Goal: Transaction & Acquisition: Purchase product/service

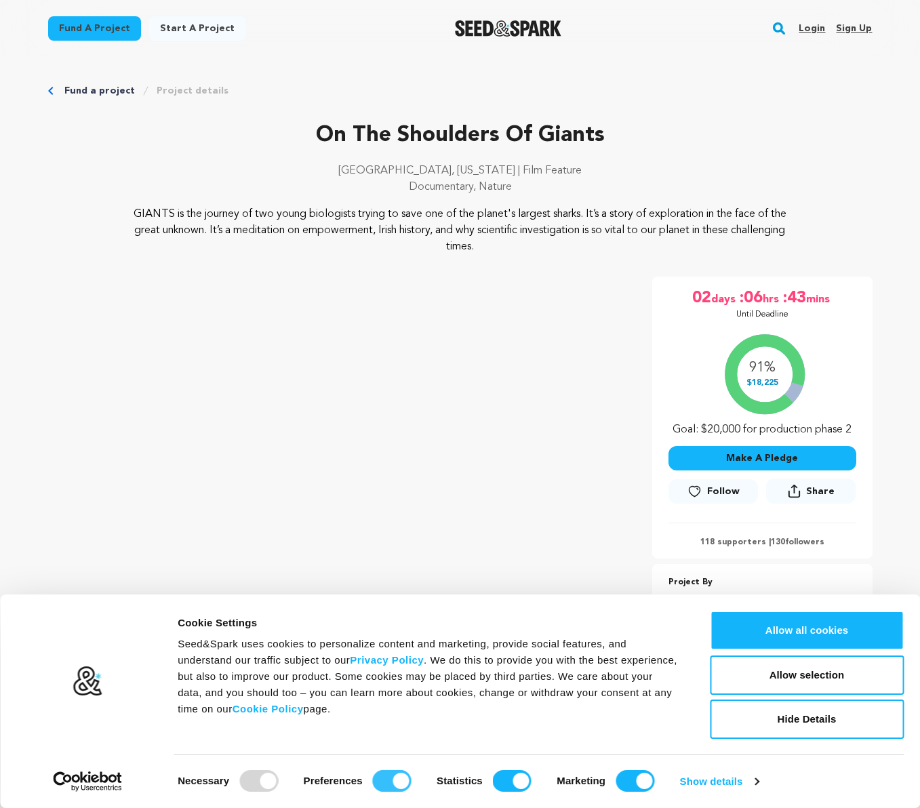
click at [383, 787] on input "Preferences" at bounding box center [392, 781] width 39 height 22
checkbox input "false"
click at [496, 784] on input "Statistics" at bounding box center [512, 781] width 39 height 22
checkbox input "false"
click at [625, 785] on input "Marketing" at bounding box center [635, 781] width 39 height 22
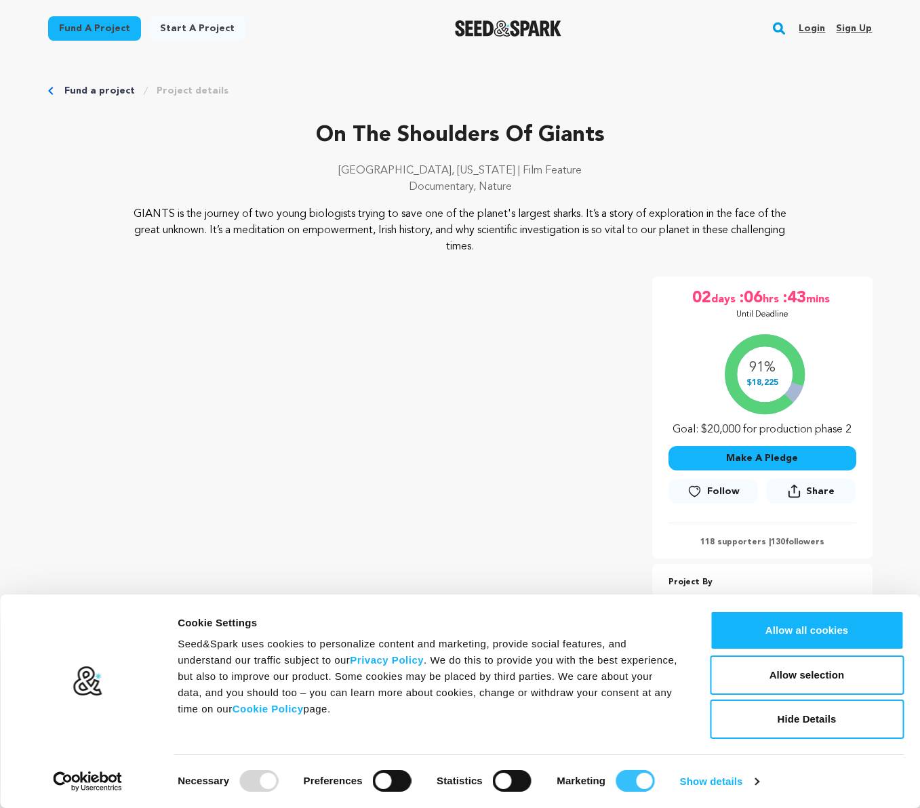
checkbox input "false"
click at [780, 668] on button "Allow selection" at bounding box center [807, 675] width 194 height 39
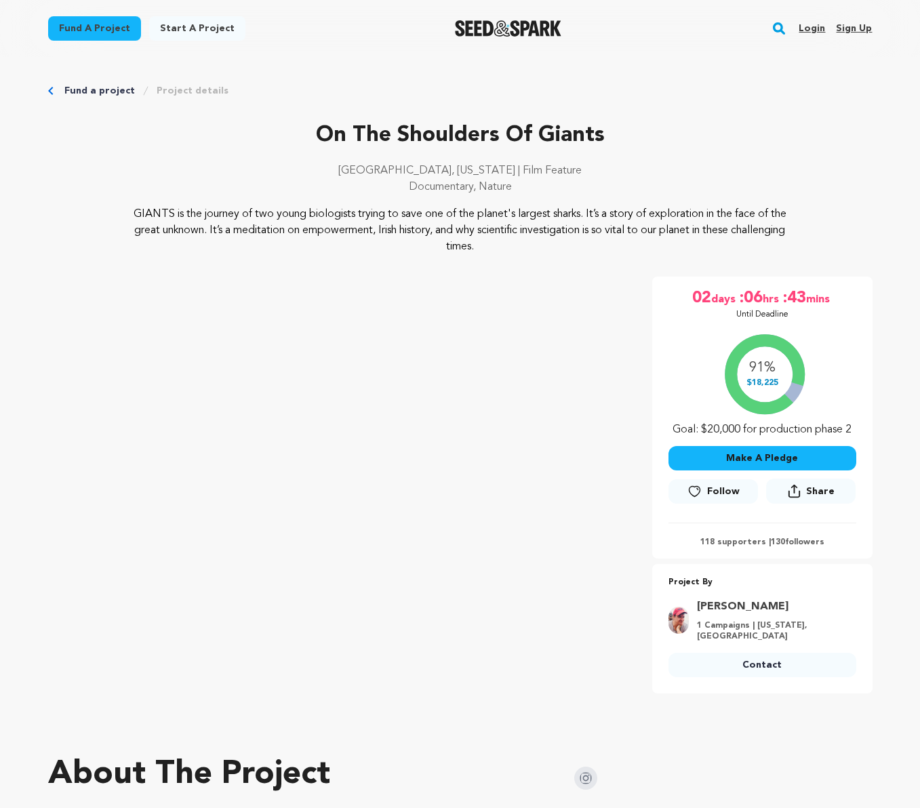
click at [679, 618] on img at bounding box center [679, 620] width 20 height 27
click at [740, 604] on link "Scott DeGraw" at bounding box center [772, 607] width 151 height 16
drag, startPoint x: 759, startPoint y: 457, endPoint x: 751, endPoint y: 458, distance: 7.5
click at [759, 457] on button "Make A Pledge" at bounding box center [763, 458] width 188 height 24
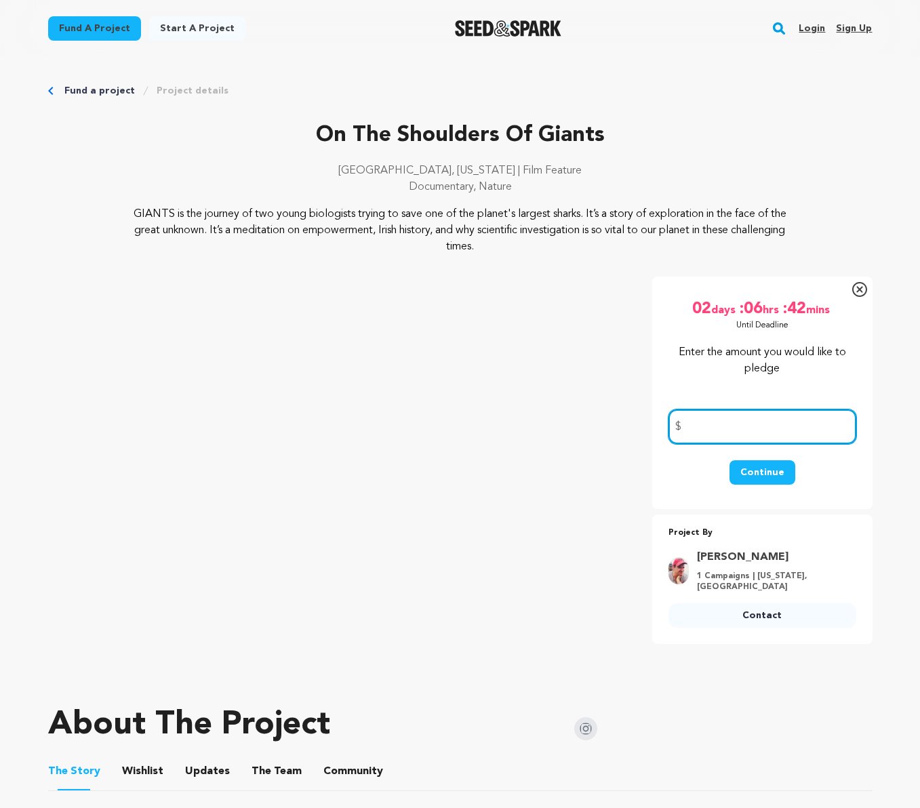
click at [709, 423] on input "number" at bounding box center [763, 427] width 188 height 35
type input "100"
click at [768, 471] on button "Continue" at bounding box center [763, 472] width 66 height 24
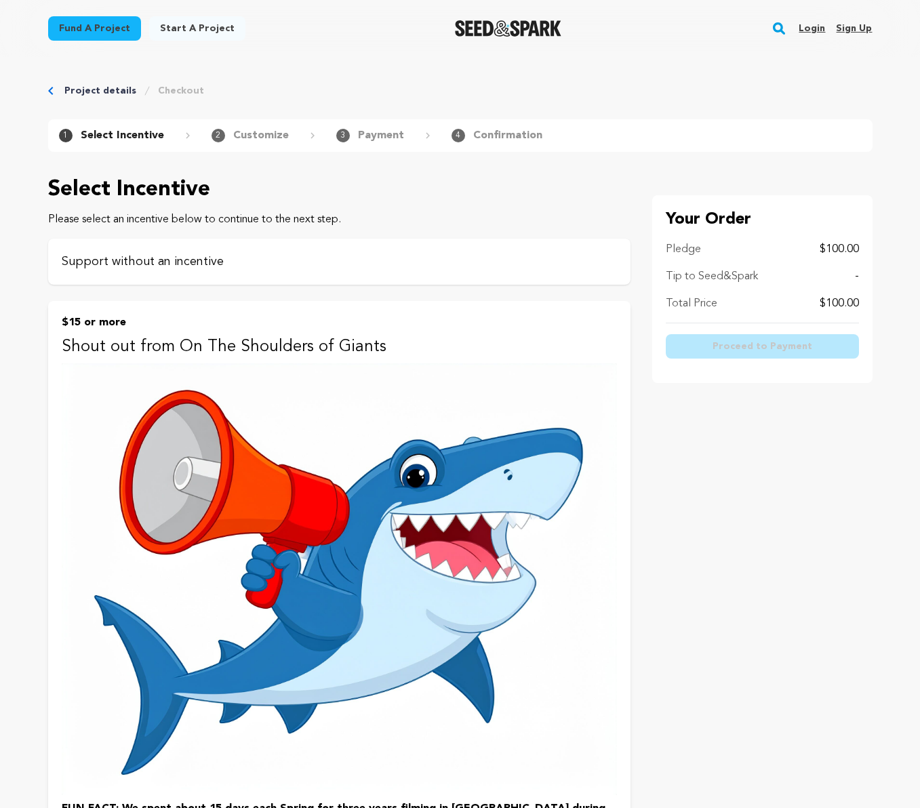
click at [231, 262] on p "Support without an incentive" at bounding box center [339, 261] width 555 height 19
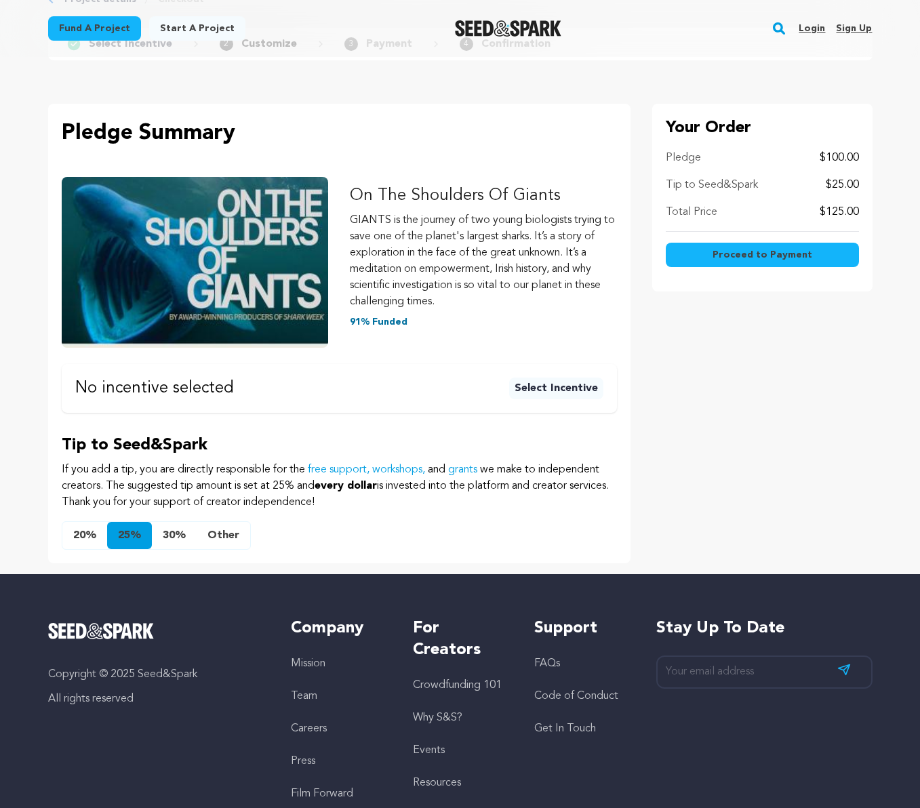
scroll to position [92, 0]
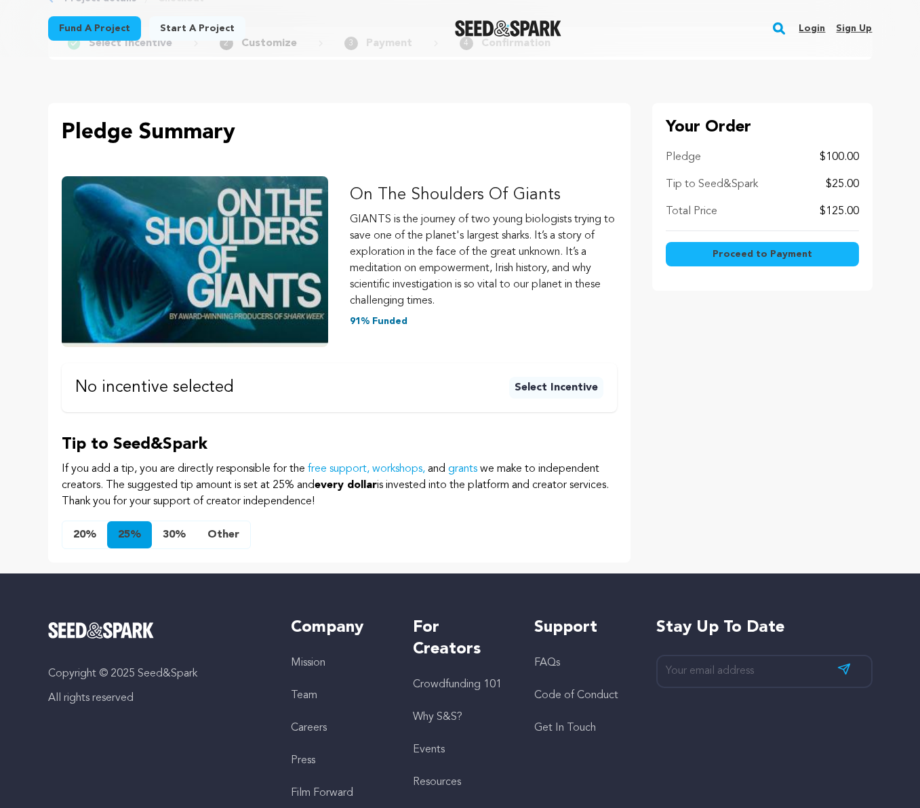
click at [229, 530] on button "Other" at bounding box center [224, 534] width 54 height 27
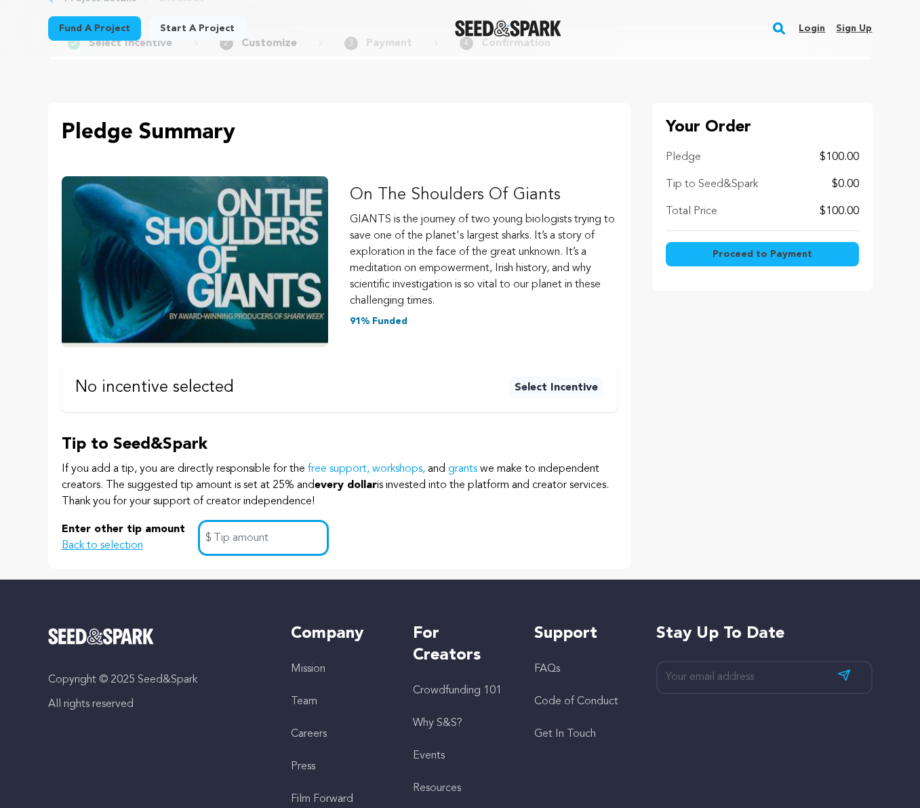
click at [245, 538] on input "text" at bounding box center [264, 538] width 130 height 35
type input "0"
click button "$15 or more Shout out from On The Shoulders of Giants FUN FACT: We spent about …" at bounding box center [0, 0] width 0 height 0
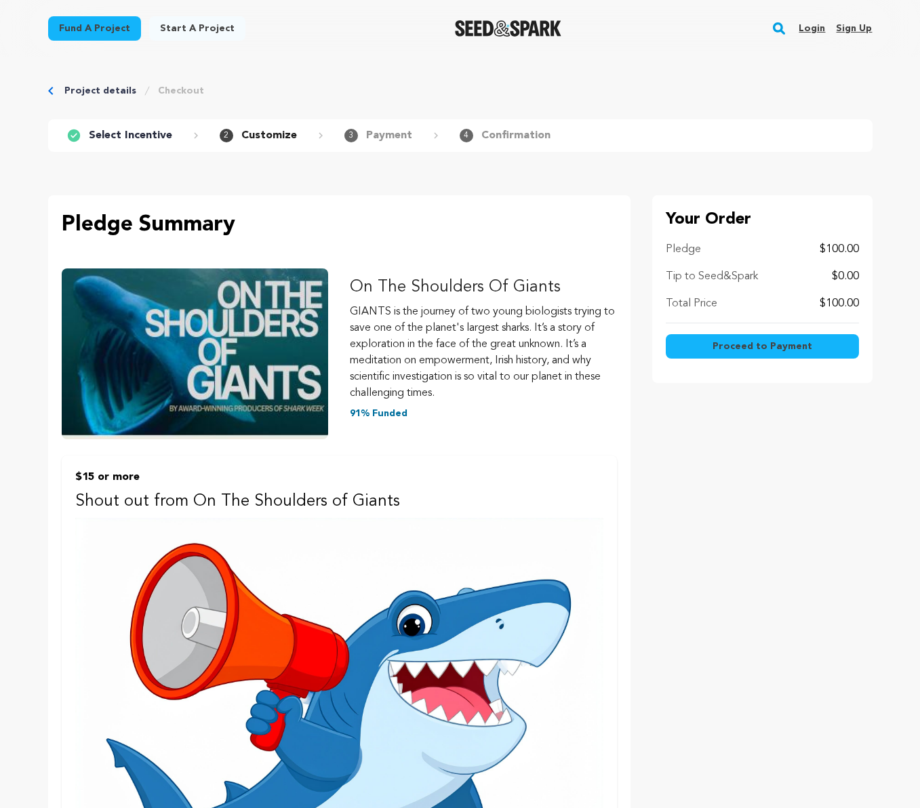
scroll to position [2, 0]
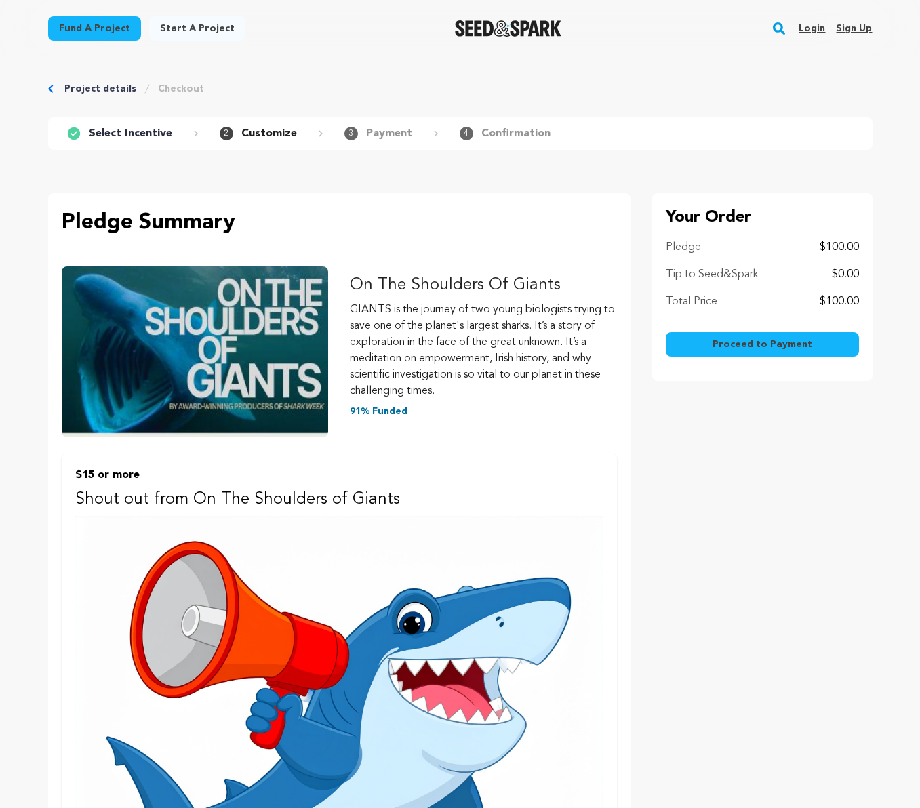
click at [742, 346] on span "Proceed to Payment" at bounding box center [763, 345] width 100 height 14
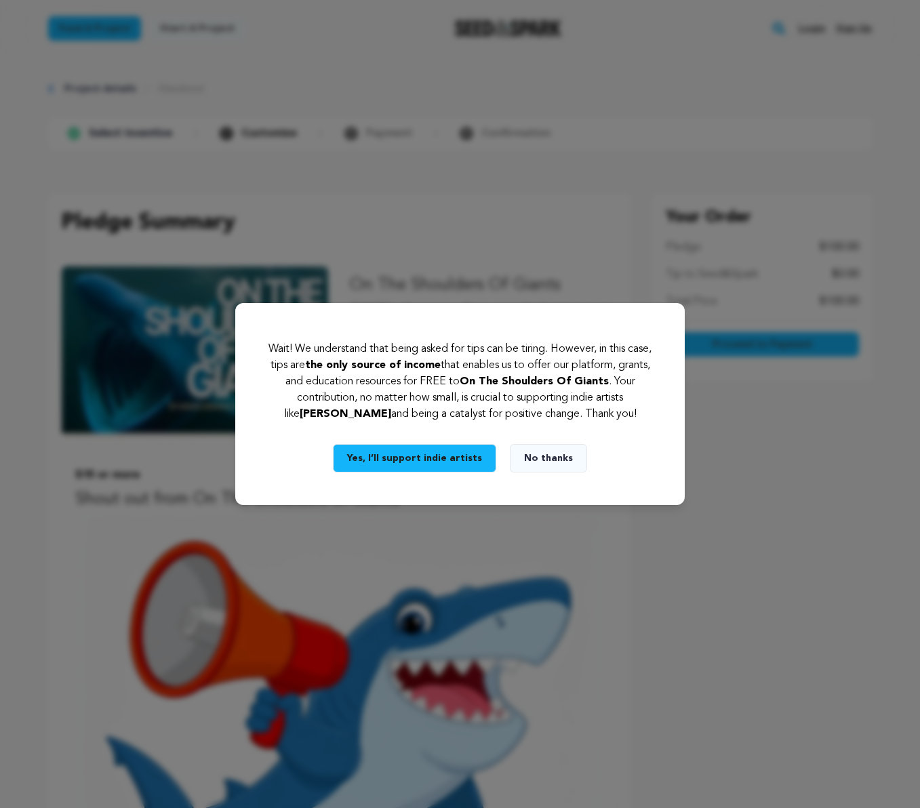
click at [549, 458] on button "No thanks" at bounding box center [548, 458] width 77 height 28
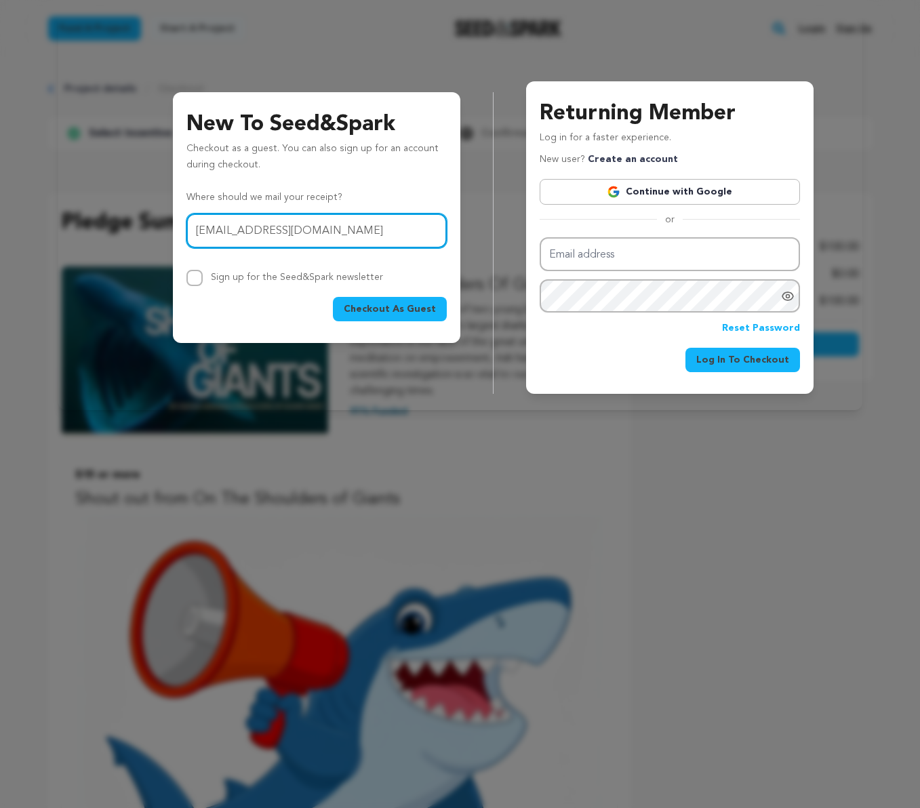
click at [289, 228] on input "guskyriacou@gmail.com" at bounding box center [316, 231] width 260 height 35
type input "guskyriacou@mac.com"
click at [253, 314] on div "Checkout As Guest" at bounding box center [316, 309] width 260 height 24
click at [380, 308] on span "Checkout As Guest" at bounding box center [390, 309] width 92 height 14
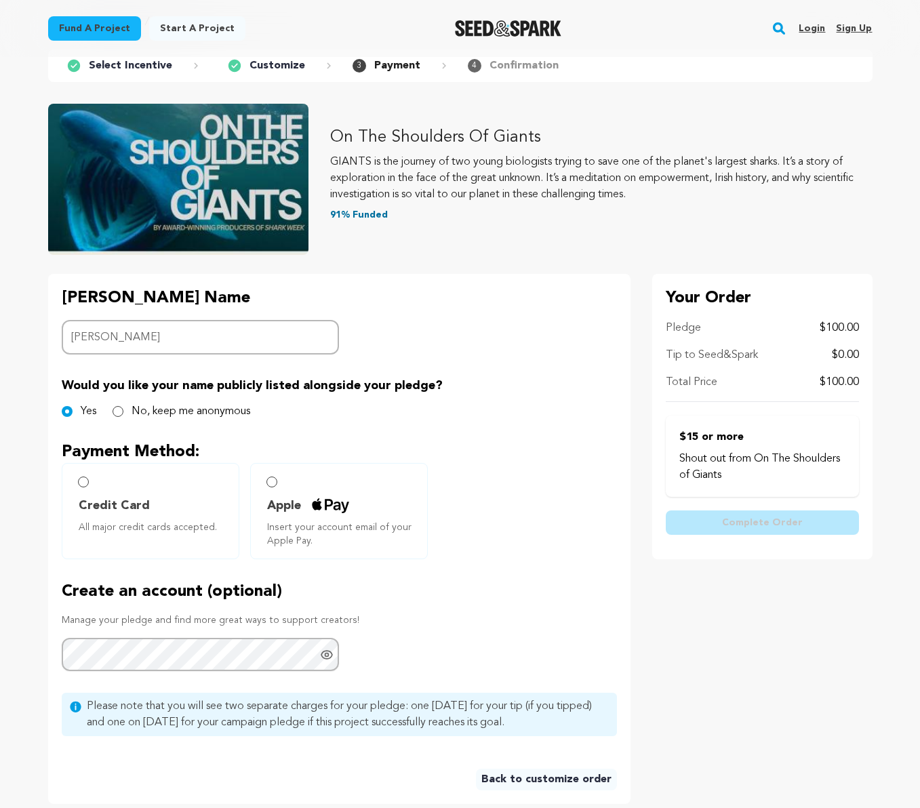
scroll to position [103, 0]
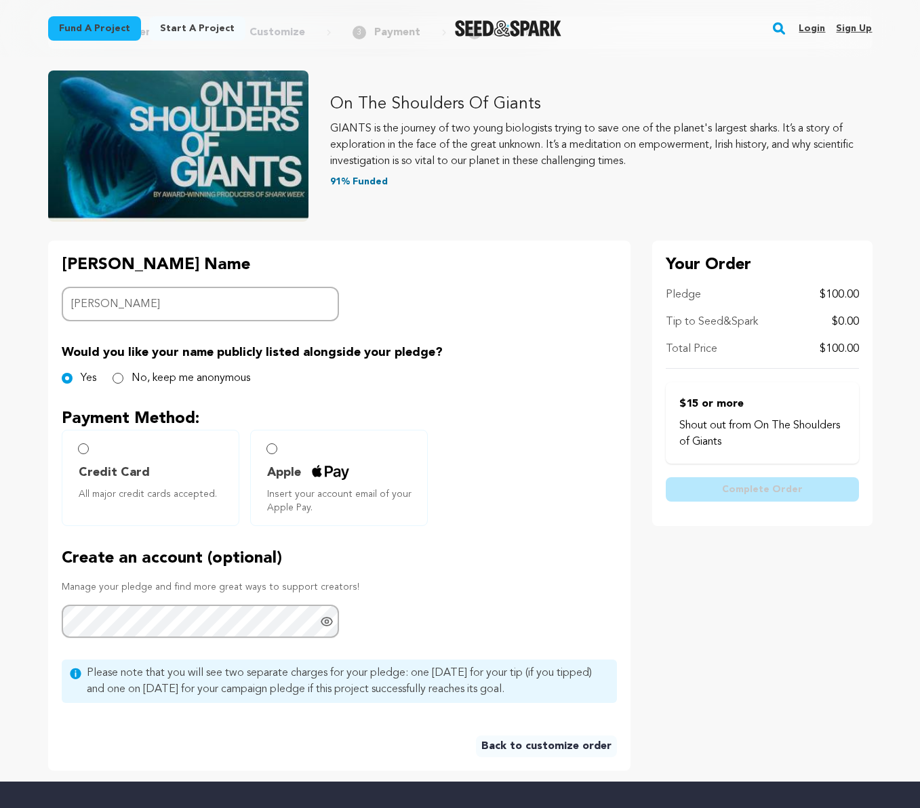
type input "[PERSON_NAME]"
drag, startPoint x: 271, startPoint y: 450, endPoint x: 268, endPoint y: 460, distance: 10.5
click at [272, 450] on input "Apple Insert your account email of your Apple Pay." at bounding box center [271, 448] width 11 height 11
